Goal: Information Seeking & Learning: Understand process/instructions

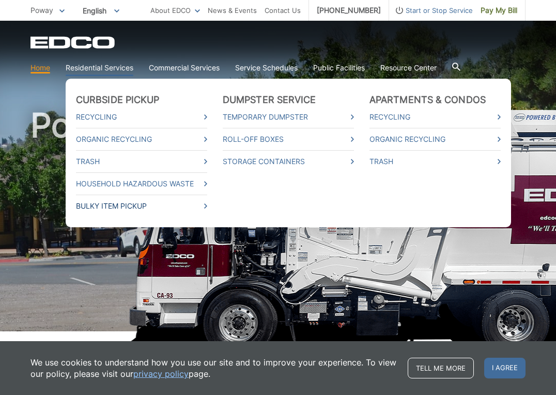
click at [107, 204] on link "Bulky Item Pickup" at bounding box center [141, 205] width 131 height 11
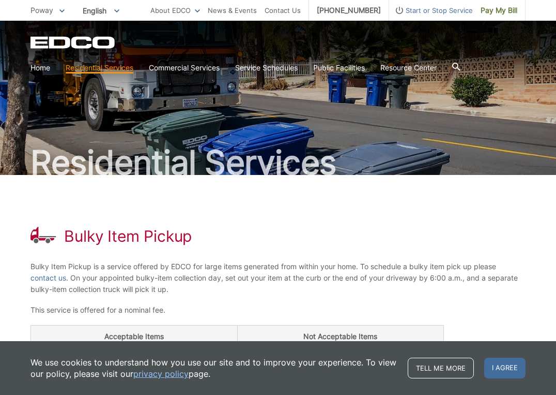
scroll to position [14, 0]
